Goal: Navigation & Orientation: Understand site structure

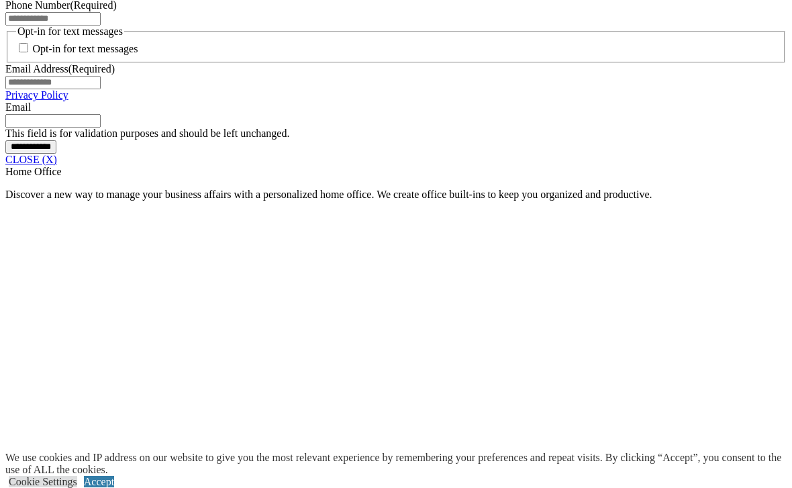
scroll to position [1083, 0]
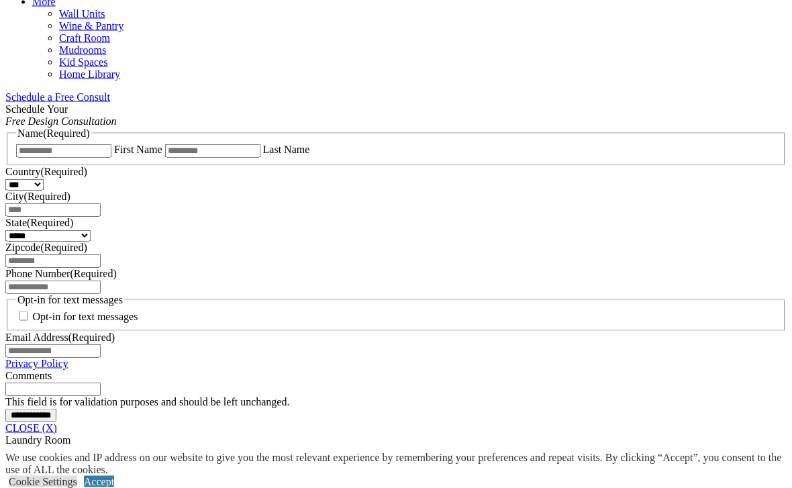
scroll to position [812, 0]
click at [57, 422] on link "CLOSE (X)" at bounding box center [31, 427] width 52 height 11
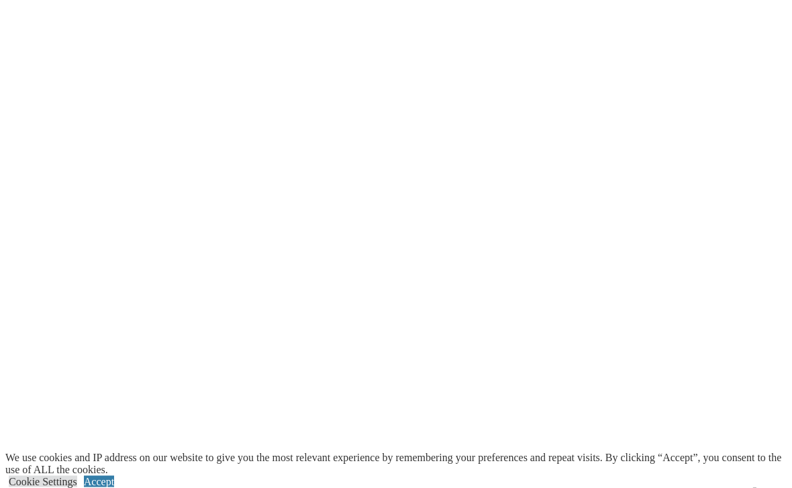
scroll to position [2433, 0]
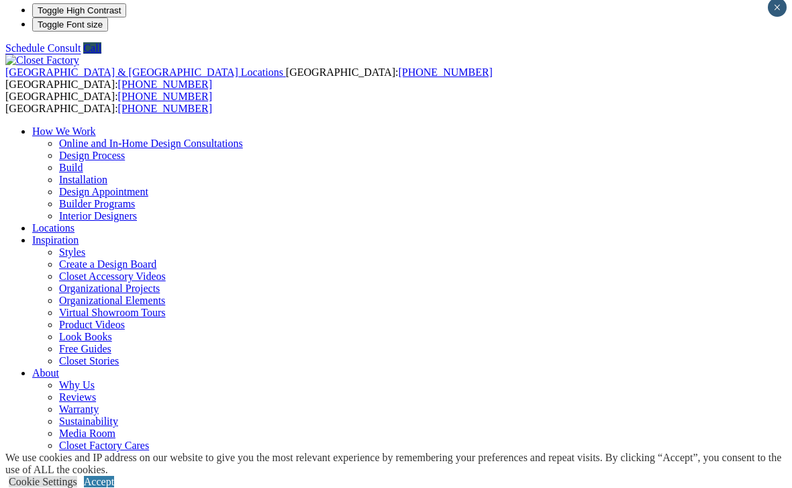
scroll to position [7, 0]
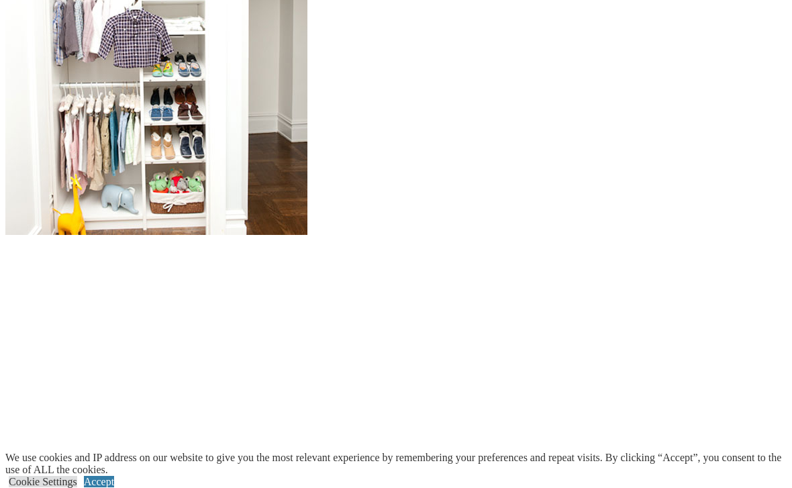
scroll to position [1401, 0]
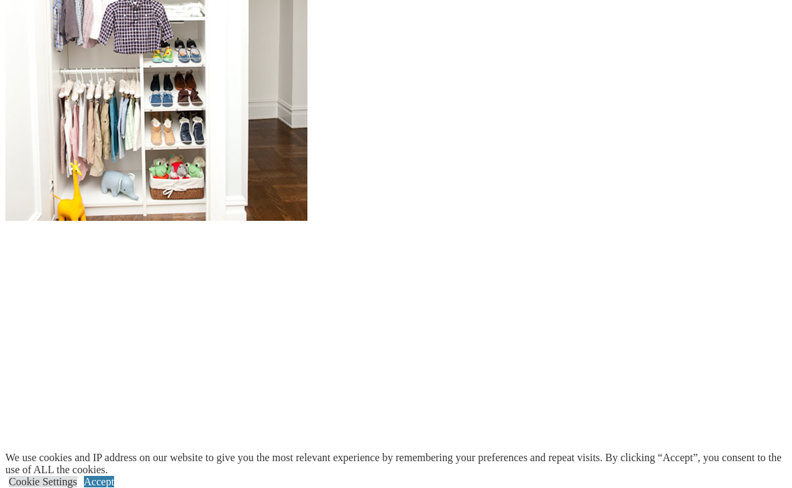
scroll to position [1418, 0]
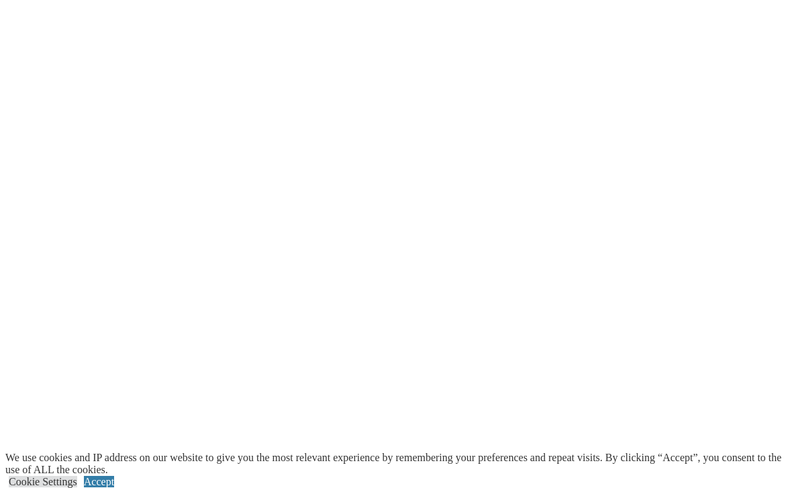
scroll to position [2799, 0]
